Goal: Information Seeking & Learning: Learn about a topic

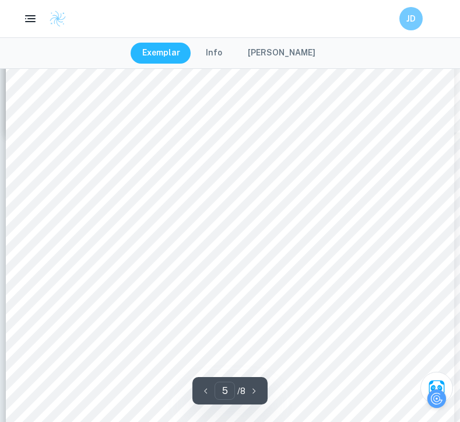
scroll to position [2415, 0]
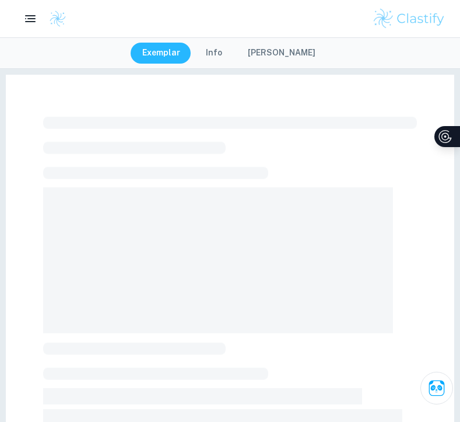
scroll to position [293, 0]
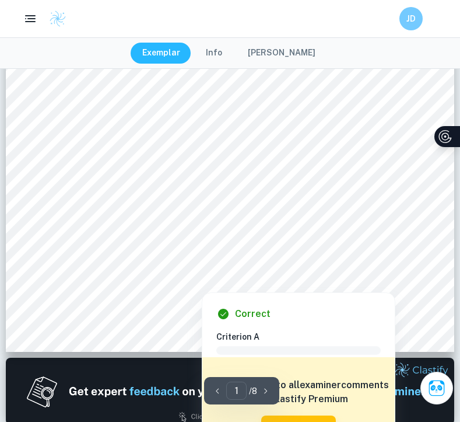
scroll to position [216, 0]
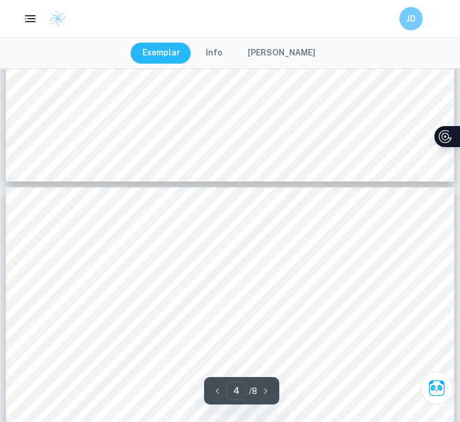
type input "5"
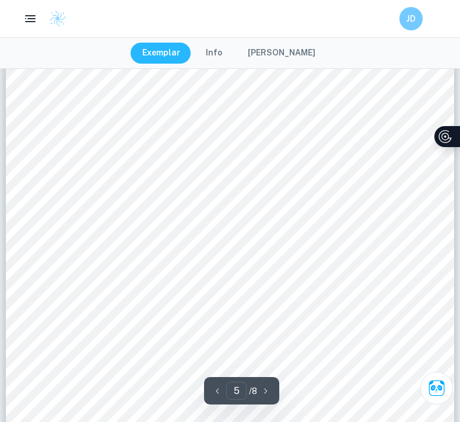
scroll to position [2540, 0]
